Goal: Task Accomplishment & Management: Complete application form

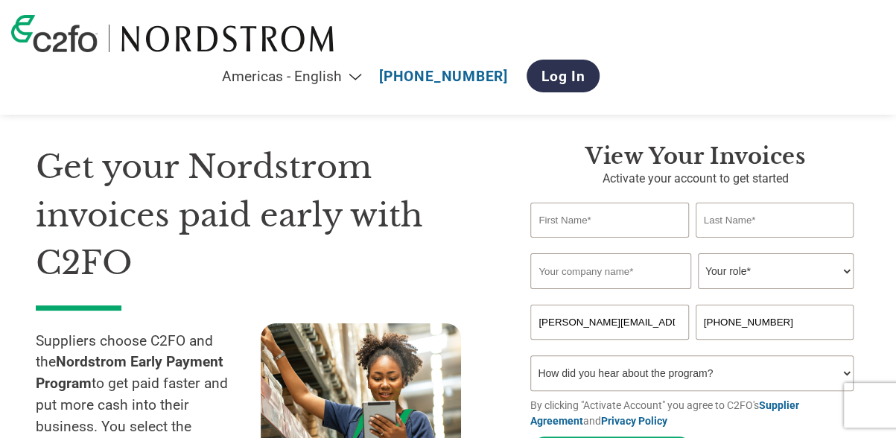
click at [590, 231] on input "text" at bounding box center [610, 220] width 159 height 35
type input "[PERSON_NAME]"
click at [714, 203] on input "text" at bounding box center [775, 220] width 159 height 35
click at [718, 222] on input "[PERSON_NAME]" at bounding box center [775, 220] width 159 height 35
type input "[PERSON_NAME]"
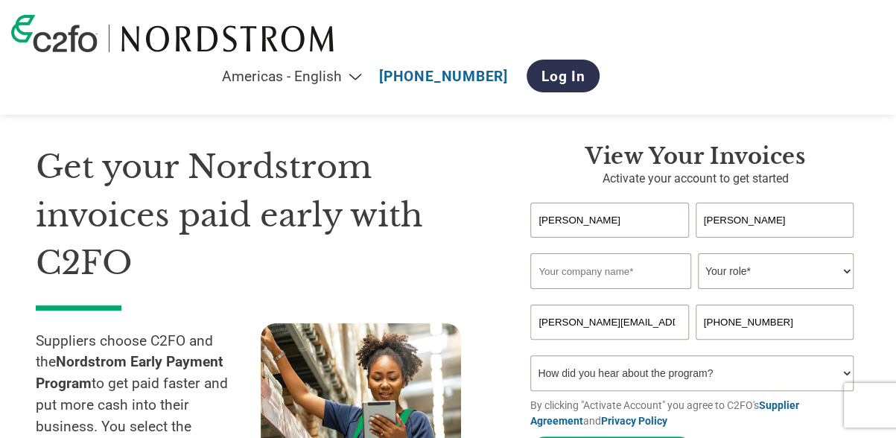
click at [630, 276] on input "text" at bounding box center [611, 271] width 161 height 36
type input "[PERSON_NAME]"
click at [727, 271] on select "Your role* CFO Controller Credit Manager Finance Director Treasurer CEO Preside…" at bounding box center [776, 271] width 156 height 36
select select "ACCOUNTING"
click at [698, 255] on select "Your role* CFO Controller Credit Manager Finance Director Treasurer CEO Preside…" at bounding box center [776, 271] width 156 height 36
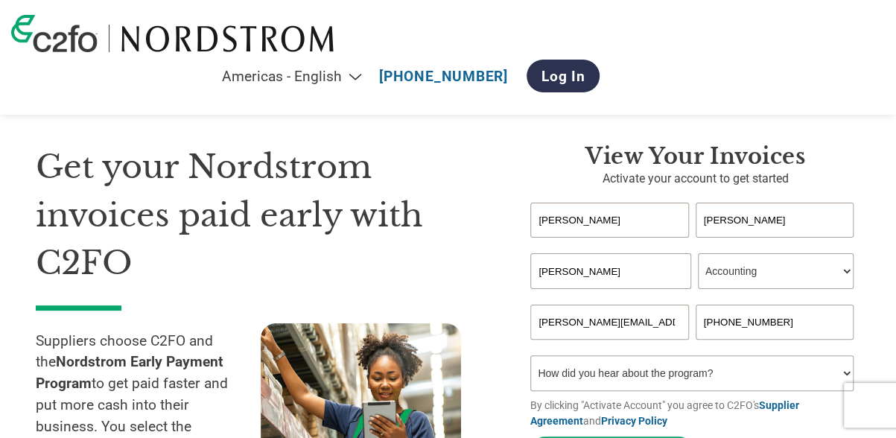
click at [736, 323] on input "+44 20 7473 9623" at bounding box center [775, 322] width 159 height 35
click at [792, 322] on input "+44 20 7473 9623" at bounding box center [775, 322] width 159 height 35
type input "+44 7984032408"
click at [847, 376] on select "How did you hear about the program? Received a letter Email Social Media Online…" at bounding box center [692, 373] width 323 height 36
select select "Other"
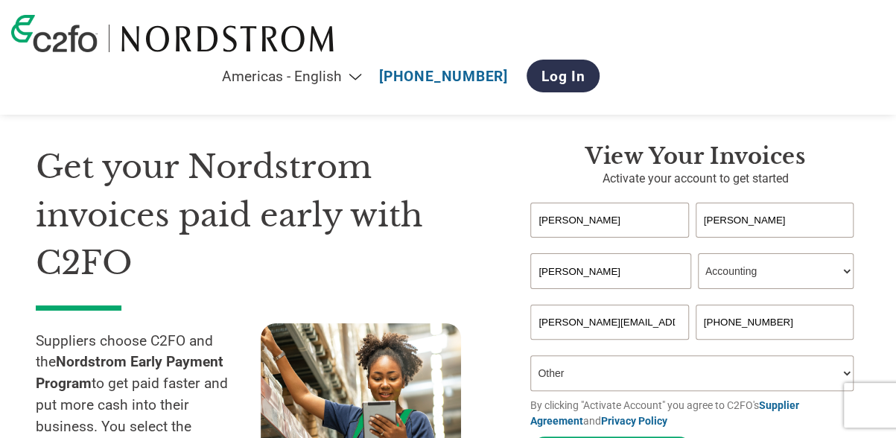
click at [531, 359] on select "How did you hear about the program? Received a letter Email Social Media Online…" at bounding box center [692, 373] width 323 height 36
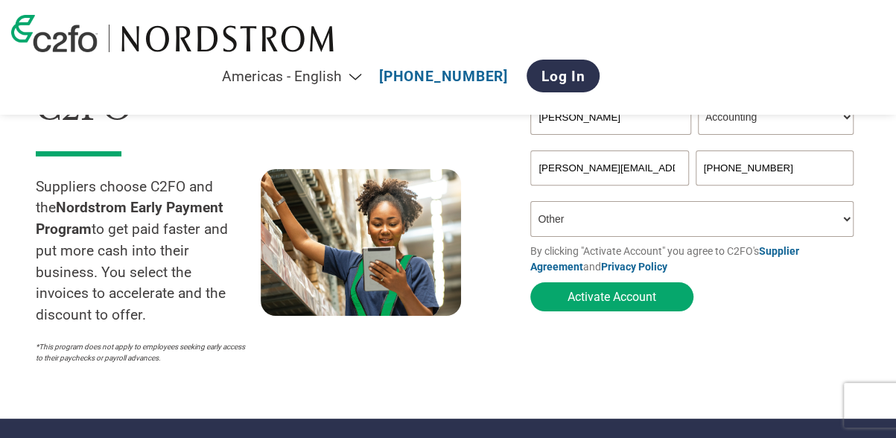
scroll to position [158, 0]
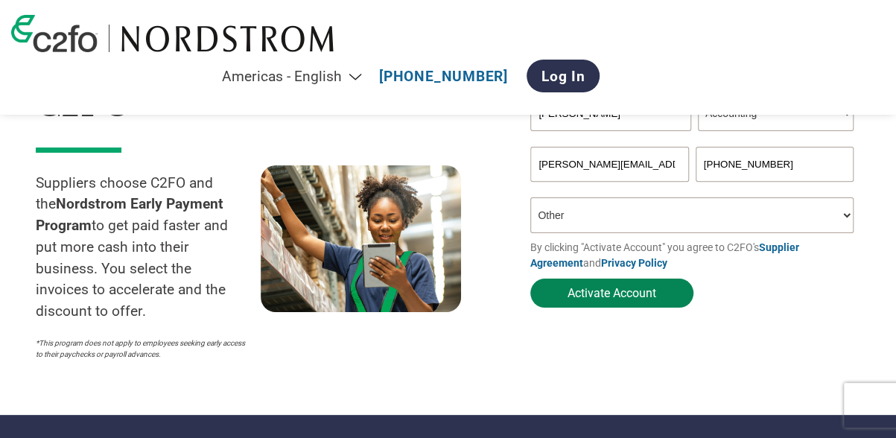
click at [593, 303] on button "Activate Account" at bounding box center [612, 293] width 163 height 29
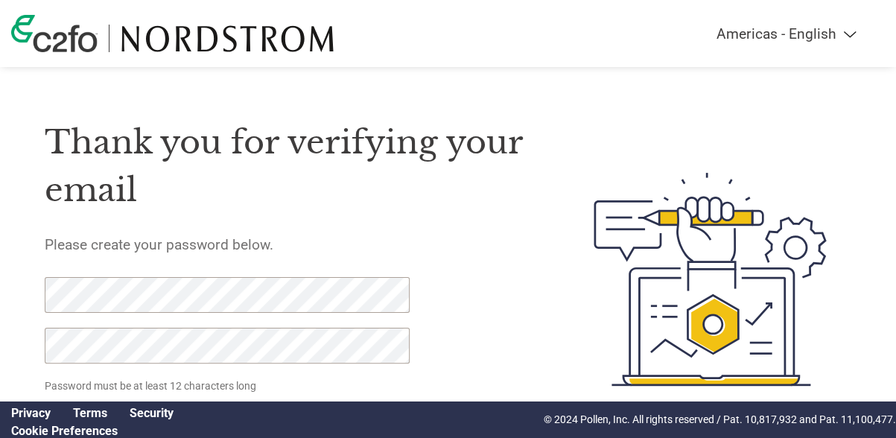
scroll to position [61, 0]
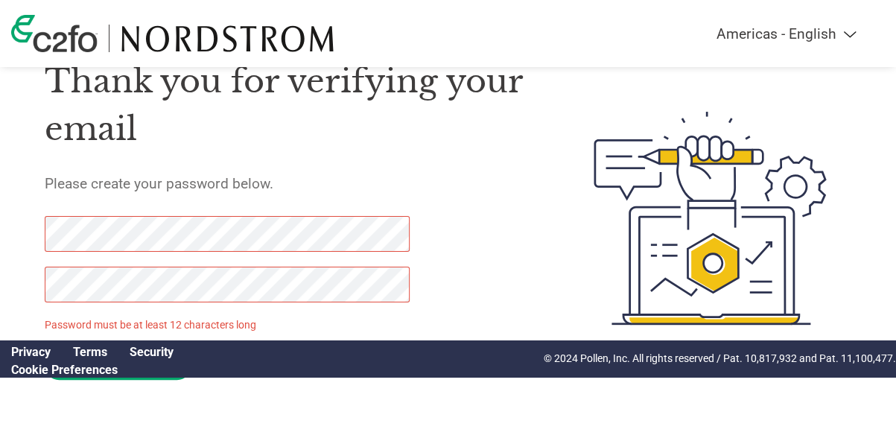
click at [7, 226] on div "Thank you for verifying your email Please create your password below. Password …" at bounding box center [448, 218] width 896 height 365
click at [0, 273] on html "Americas - English Américas - Español [GEOGRAPHIC_DATA] - Português Amériques -…" at bounding box center [448, 188] width 896 height 499
click input "Set Password" at bounding box center [118, 365] width 147 height 29
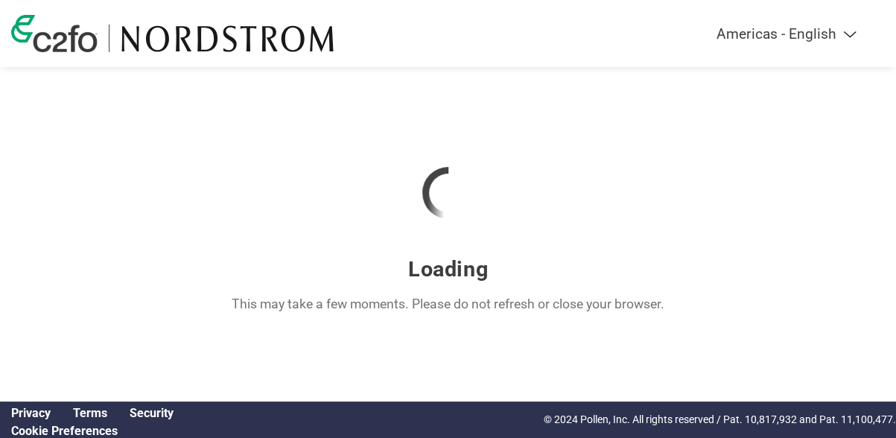
scroll to position [0, 0]
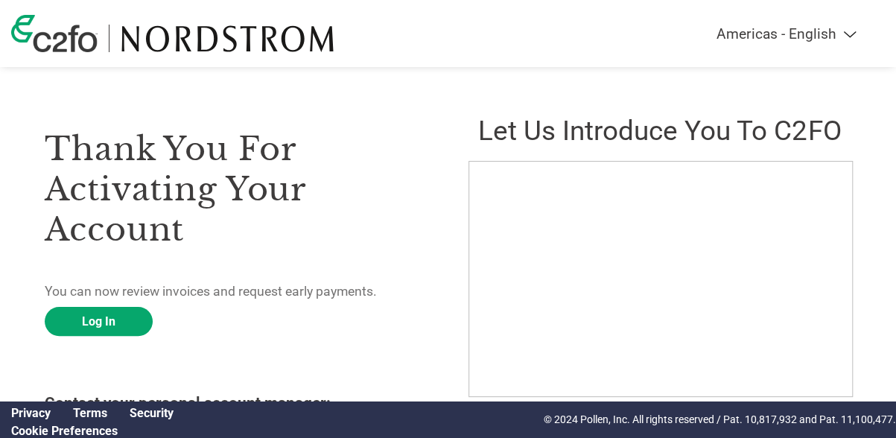
click at [762, 81] on div "Thank you for activating your account You can now review invoices and request e…" at bounding box center [448, 241] width 896 height 482
click at [291, 262] on div "Thank you for activating your account You can now review invoices and request e…" at bounding box center [236, 301] width 383 height 408
click at [458, 127] on div "Thank you for activating your account You can now review invoices and request e…" at bounding box center [448, 301] width 807 height 408
click at [121, 316] on link "Log In" at bounding box center [99, 321] width 108 height 29
